Goal: Information Seeking & Learning: Learn about a topic

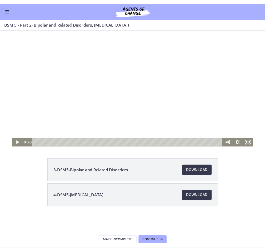
scroll to position [159, 0]
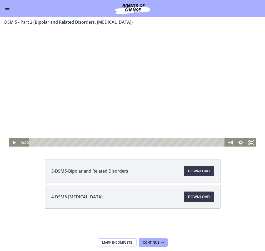
click at [7, 5] on div "Go to Dashboard" at bounding box center [132, 8] width 265 height 17
click at [5, 7] on span "Enable menu" at bounding box center [7, 7] width 4 height 1
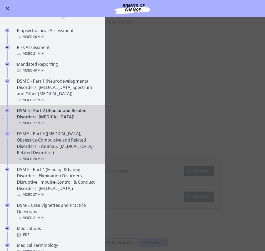
click at [80, 155] on div "DSM 5 - Part 3 ([MEDICAL_DATA], Obsessive-Compulsive and Related Disorders, Tra…" at bounding box center [58, 147] width 82 height 32
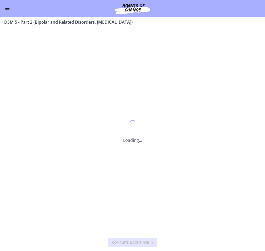
scroll to position [0, 0]
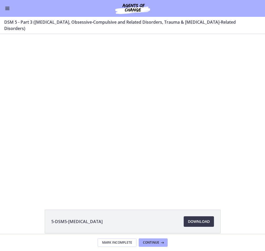
scroll to position [53, 0]
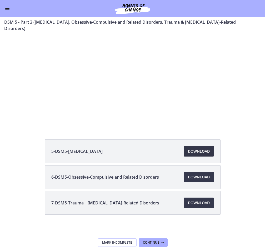
click at [187, 148] on link "Download Opens in a new window" at bounding box center [199, 151] width 30 height 11
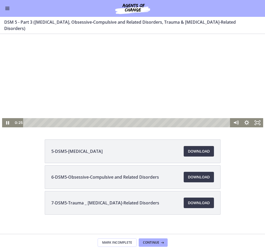
click at [151, 107] on div at bounding box center [132, 54] width 261 height 147
click at [196, 148] on span "Download Opens in a new window" at bounding box center [199, 151] width 22 height 6
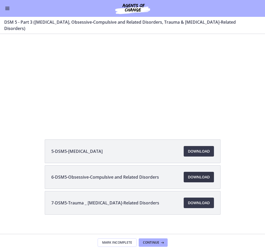
click at [205, 174] on span "Download Opens in a new window" at bounding box center [199, 177] width 22 height 6
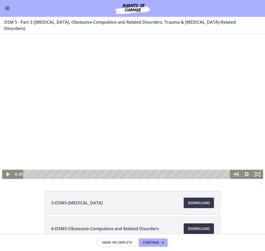
scroll to position [0, 0]
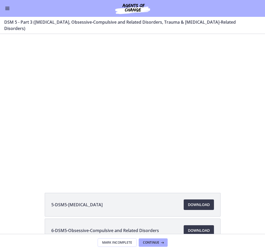
click at [10, 8] on button "Enable menu" at bounding box center [7, 8] width 6 height 6
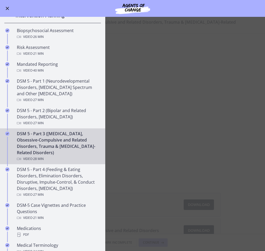
click at [120, 175] on main "DSM 5 - Part 3 ([MEDICAL_DATA], Obsessive-Compulsive and Related Disorders, Tra…" at bounding box center [132, 134] width 265 height 234
click at [126, 141] on main "DSM 5 - Part 3 ([MEDICAL_DATA], Obsessive-Compulsive and Related Disorders, Tra…" at bounding box center [132, 134] width 265 height 234
click at [69, 151] on div "DSM 5 - Part 3 ([MEDICAL_DATA], Obsessive-Compulsive and Related Disorders, Tra…" at bounding box center [58, 147] width 82 height 32
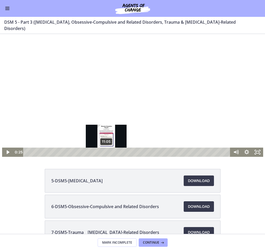
scroll to position [53, 0]
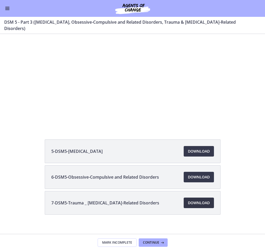
click at [186, 198] on link "Download Opens in a new window" at bounding box center [199, 203] width 30 height 11
